Goal: Find specific page/section: Find specific page/section

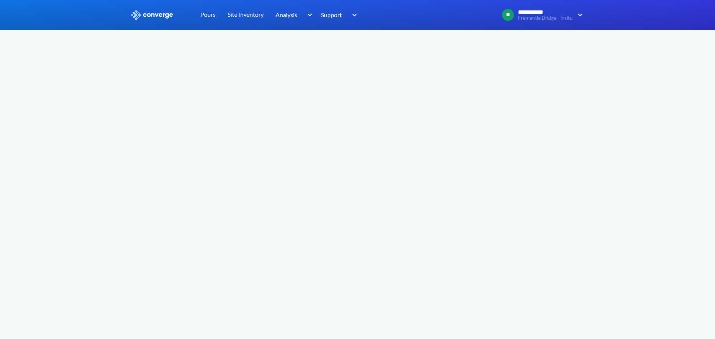
click at [151, 18] on img at bounding box center [151, 15] width 43 height 10
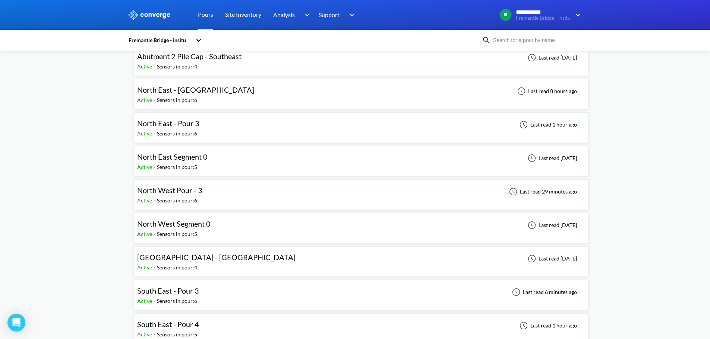
scroll to position [75, 0]
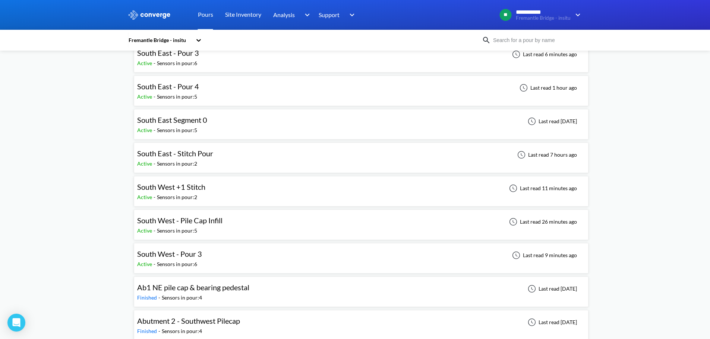
scroll to position [335, 0]
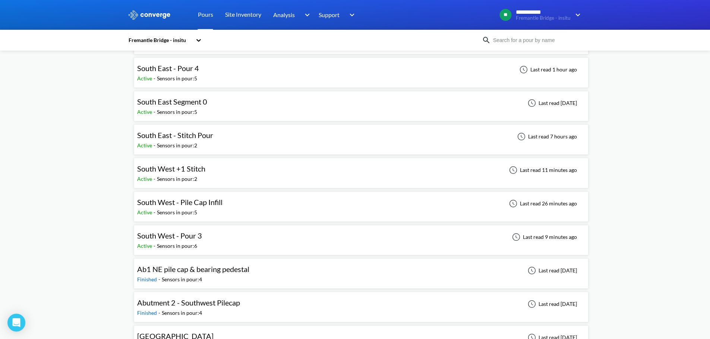
click at [213, 237] on div "South West - Pour 3 Active - Sensors in pour: 6 Last read 9 minutes ago" at bounding box center [361, 240] width 448 height 24
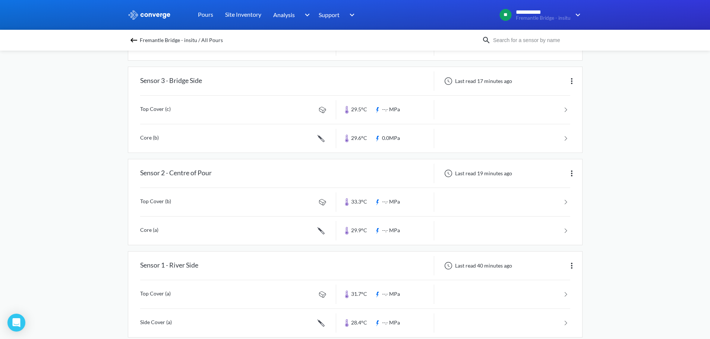
scroll to position [335, 0]
